Goal: Task Accomplishment & Management: Manage account settings

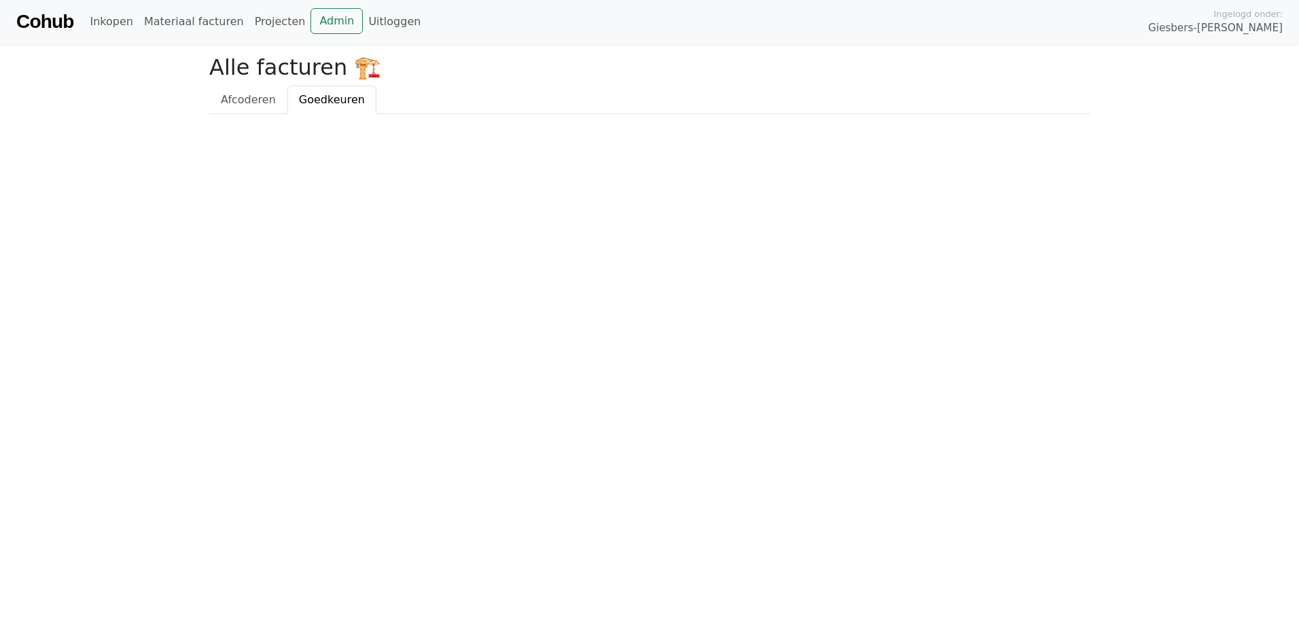
click at [328, 97] on span "Goedkeuren" at bounding box center [332, 99] width 66 height 13
click at [265, 103] on span "Afcoderen" at bounding box center [248, 99] width 55 height 13
click at [313, 99] on span "Goedkeuren" at bounding box center [332, 99] width 66 height 13
